Goal: Task Accomplishment & Management: Manage account settings

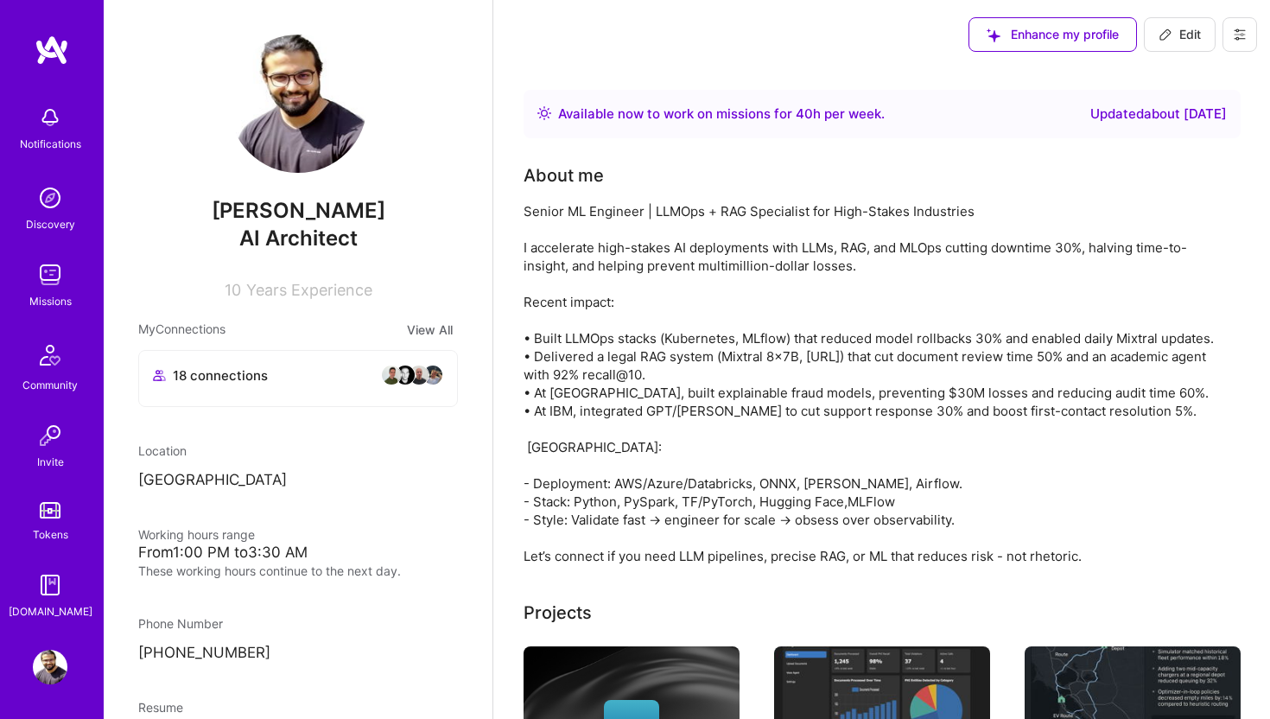
click at [53, 289] on img at bounding box center [50, 274] width 35 height 35
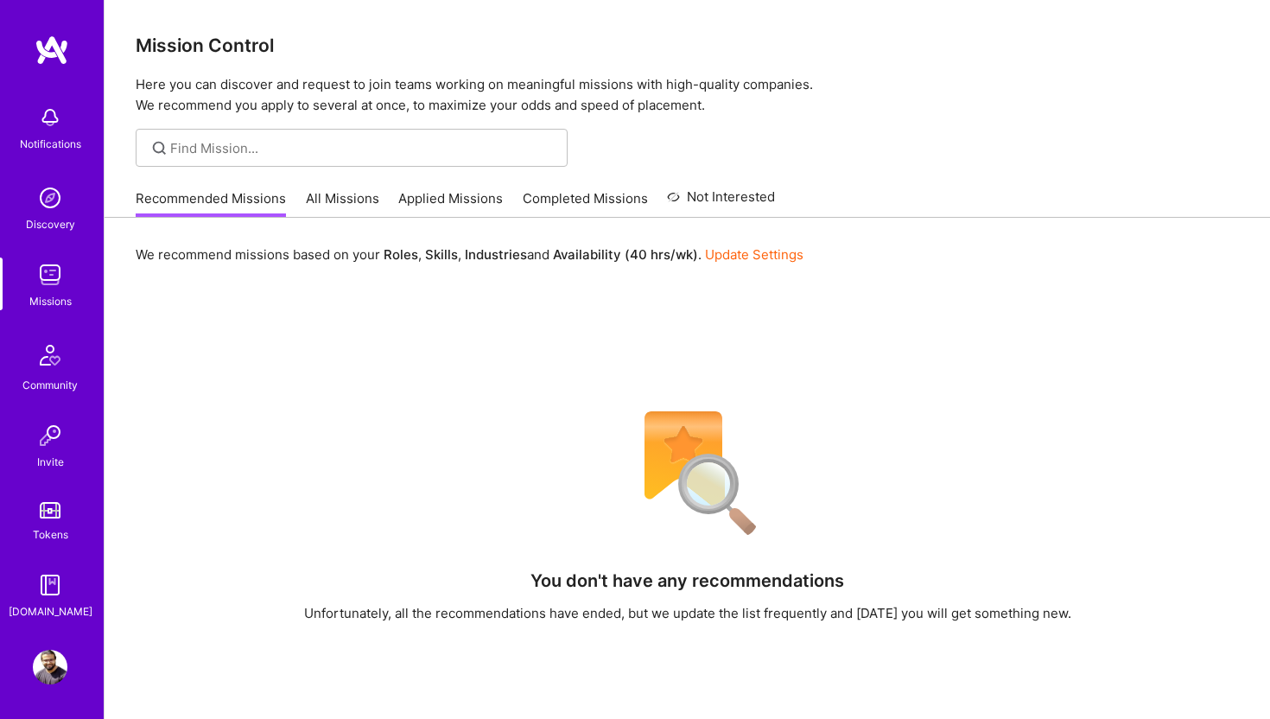
click at [449, 203] on link "Applied Missions" at bounding box center [450, 203] width 105 height 29
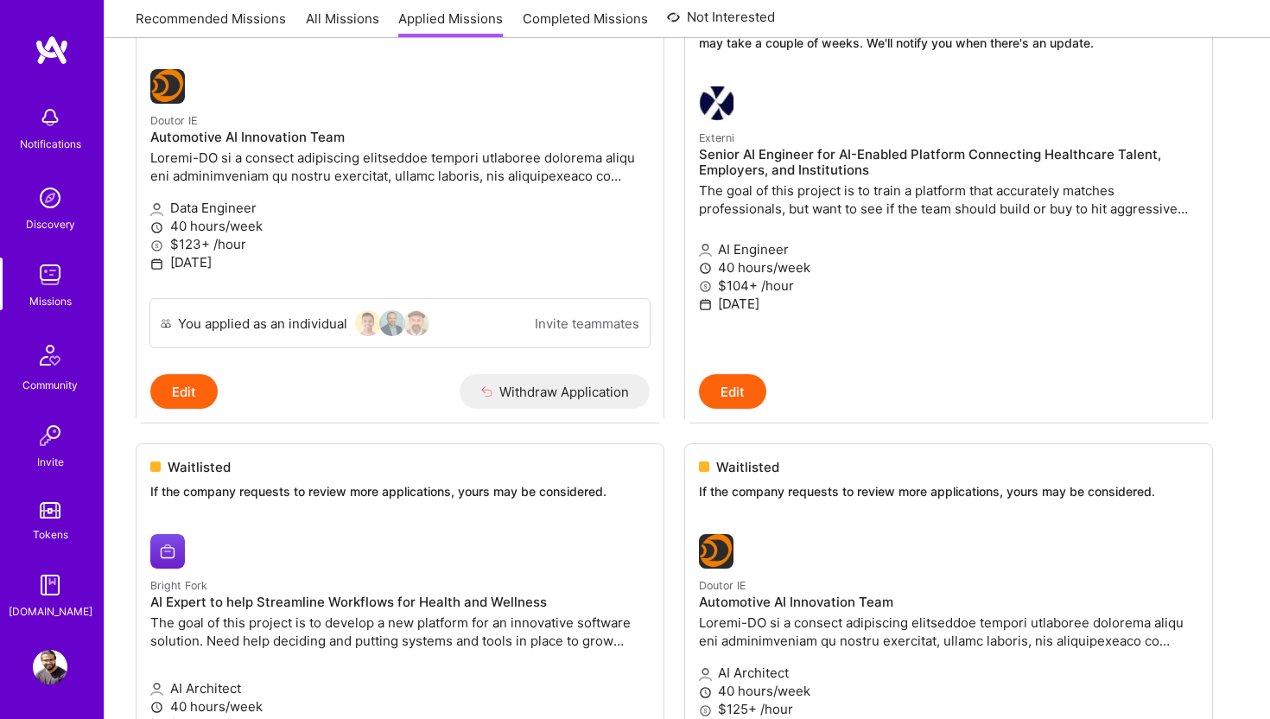
scroll to position [4093, 0]
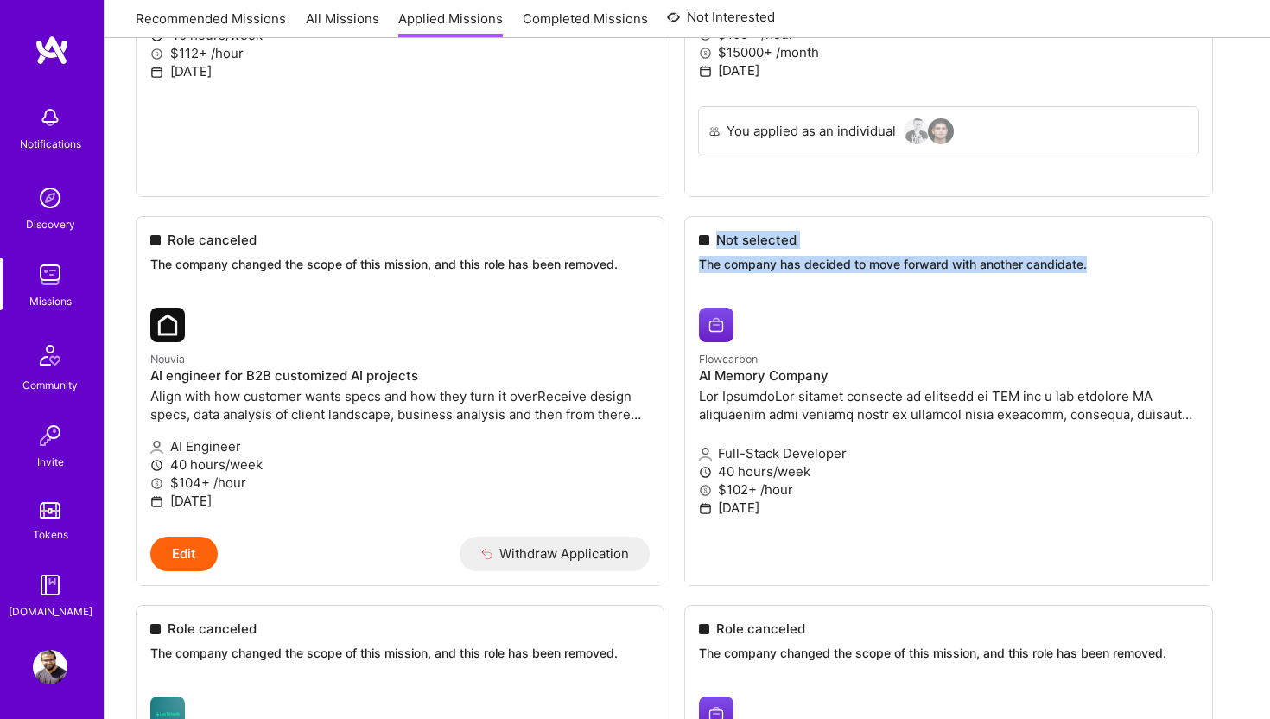
drag, startPoint x: 696, startPoint y: 236, endPoint x: 1143, endPoint y: 277, distance: 449.5
copy div "Not selected The company has decided to move forward with another candidate."
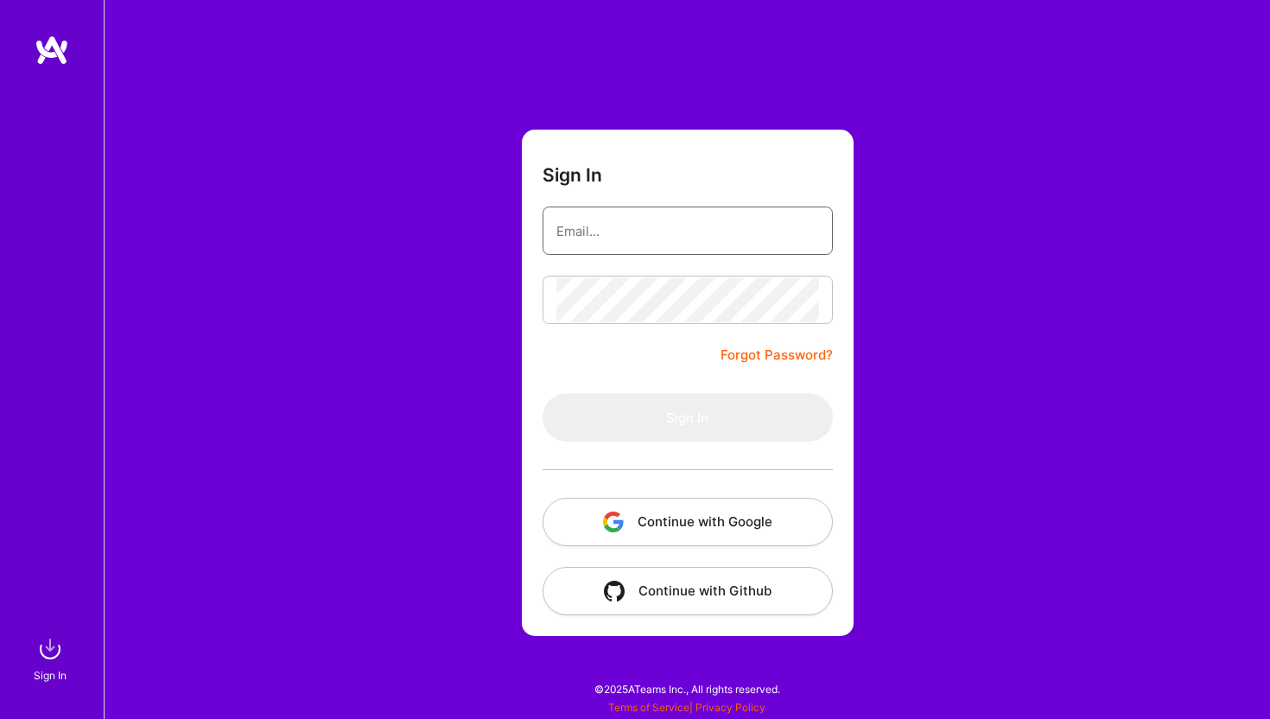
type input "[EMAIL_ADDRESS][DOMAIN_NAME]"
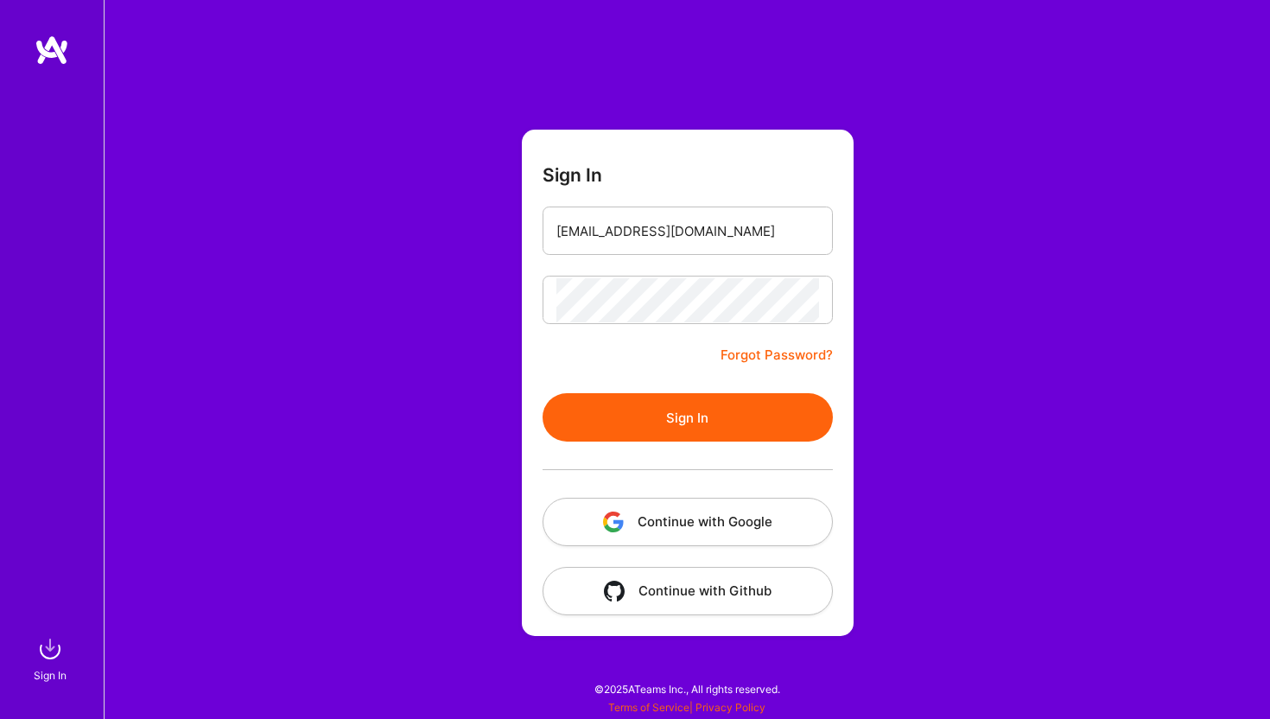
click at [719, 515] on button "Continue with Google" at bounding box center [688, 522] width 290 height 48
